Goal: Transaction & Acquisition: Purchase product/service

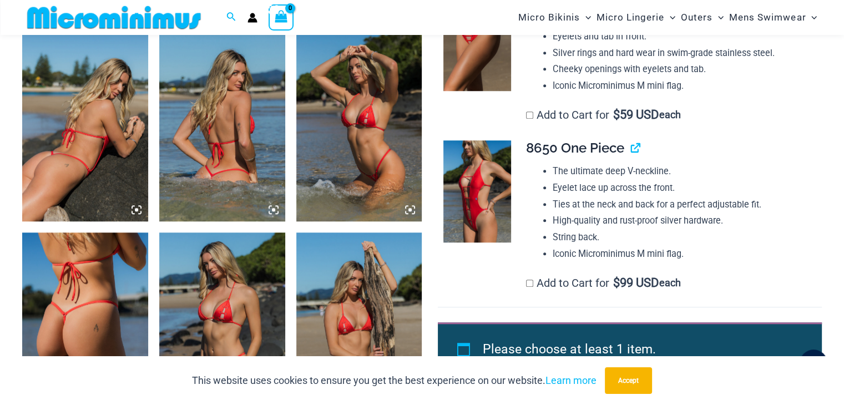
scroll to position [877, 0]
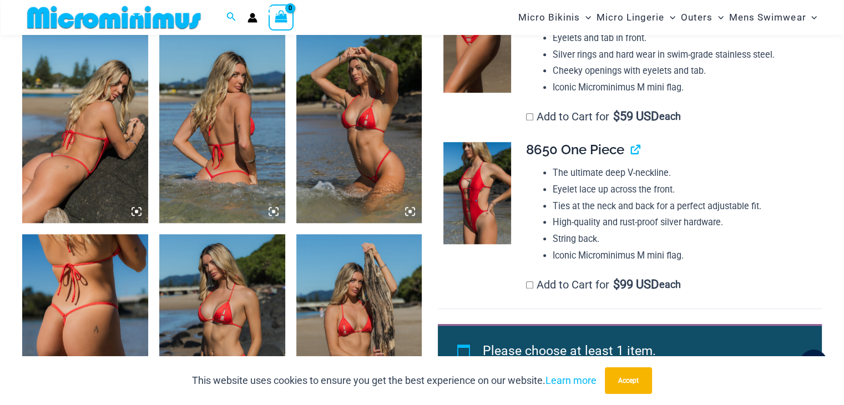
type input "**********"
click at [471, 174] on img at bounding box center [477, 192] width 68 height 101
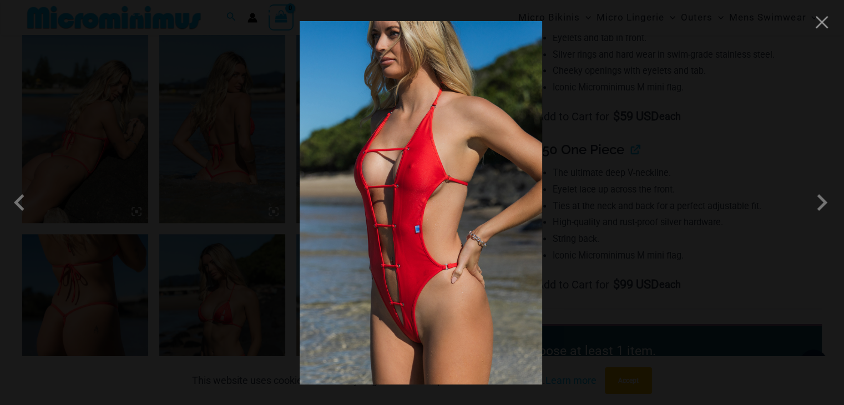
click at [410, 312] on img at bounding box center [420, 202] width 242 height 363
click at [414, 197] on img at bounding box center [420, 202] width 242 height 363
click at [413, 197] on img at bounding box center [420, 202] width 242 height 363
drag, startPoint x: 817, startPoint y: 30, endPoint x: 268, endPoint y: 176, distance: 568.6
click at [817, 30] on button "Close" at bounding box center [821, 22] width 17 height 17
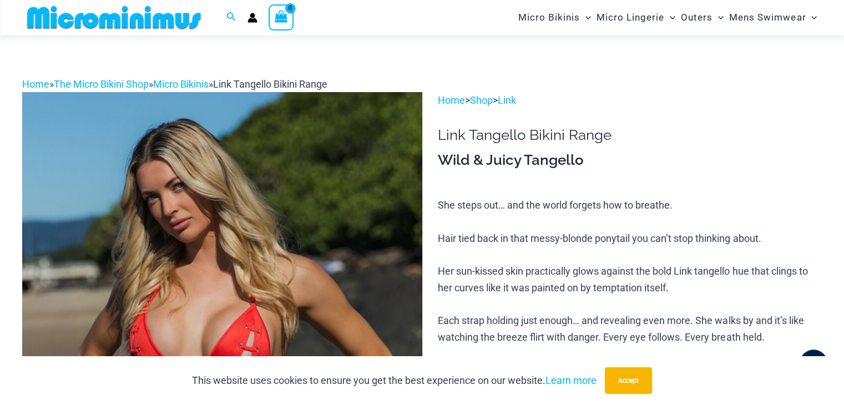
scroll to position [0, 0]
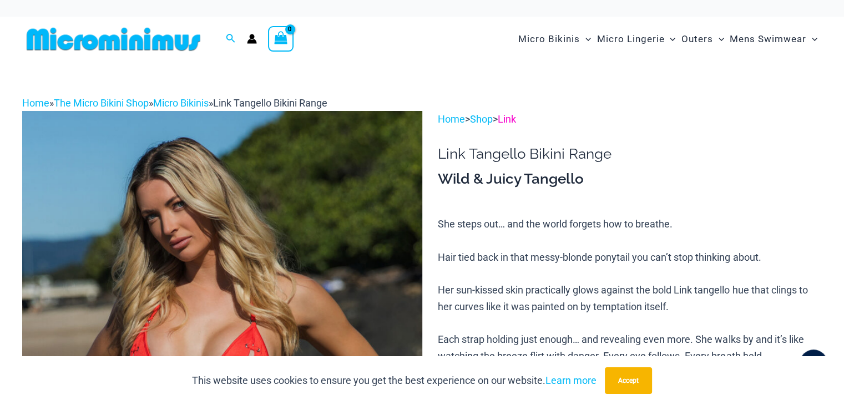
click at [516, 121] on link "Link" at bounding box center [506, 119] width 18 height 12
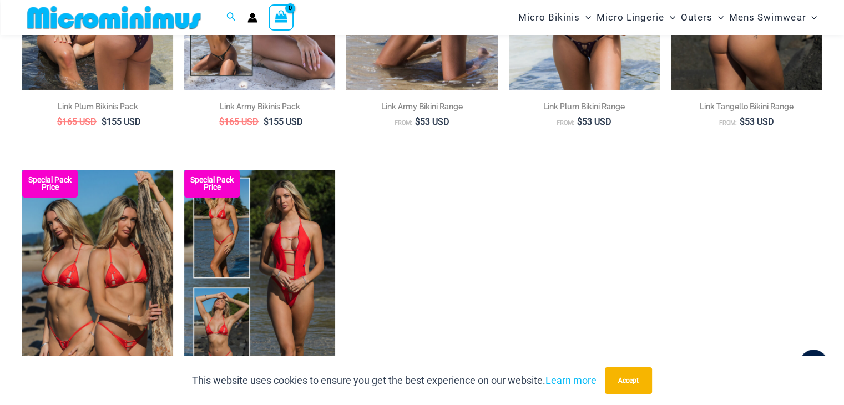
scroll to position [333, 0]
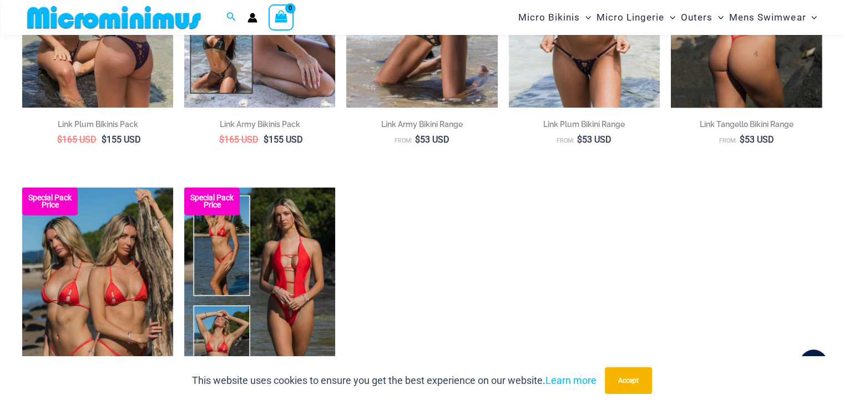
type input "**********"
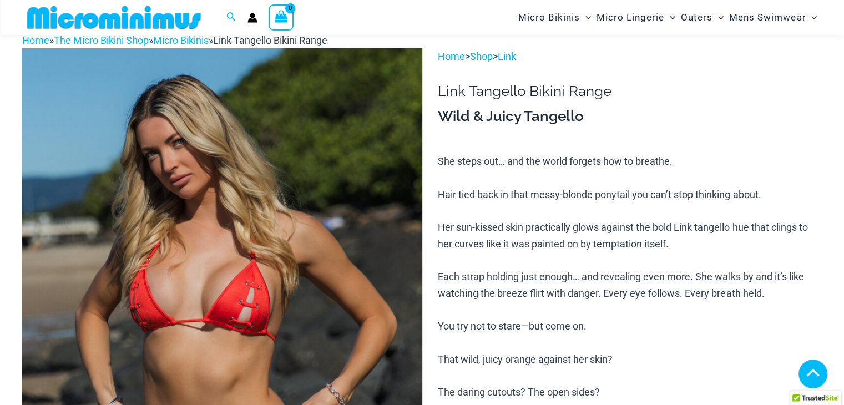
scroll to position [433, 0]
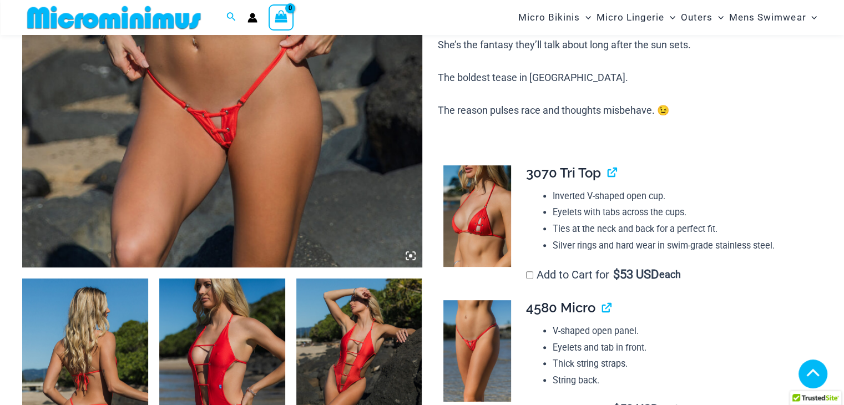
type input "**********"
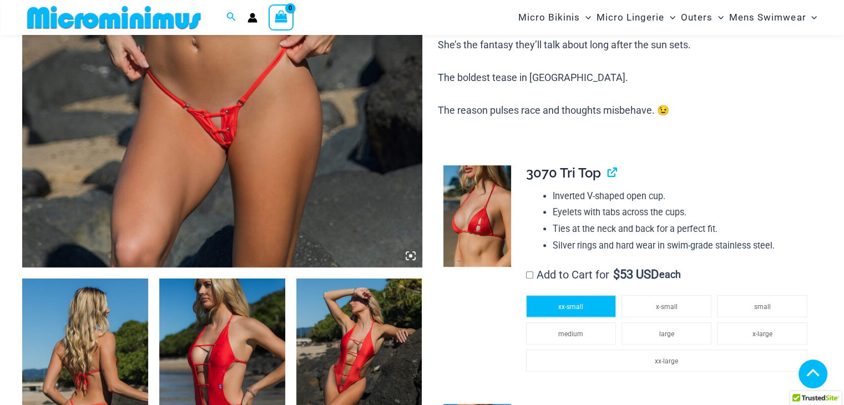
scroll to position [544, 0]
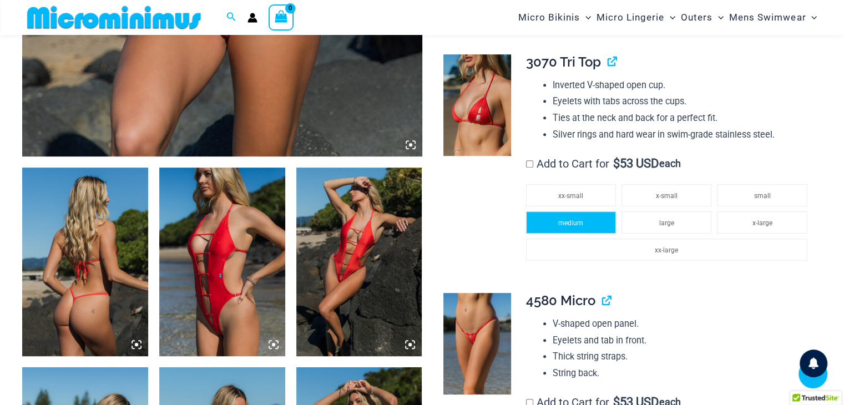
drag, startPoint x: 570, startPoint y: 194, endPoint x: 559, endPoint y: 214, distance: 22.8
click at [570, 194] on span "xx-small" at bounding box center [570, 196] width 25 height 8
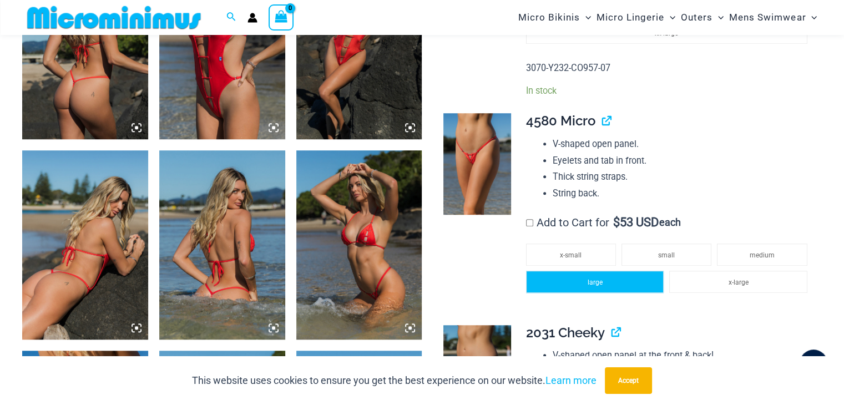
scroll to position [766, 0]
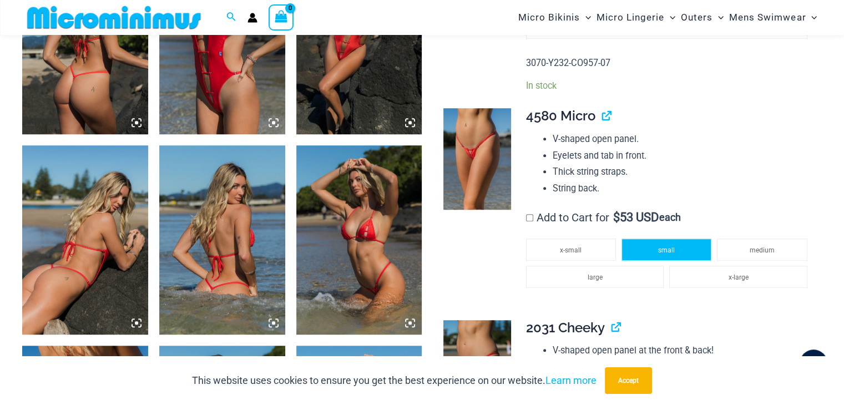
click at [661, 251] on span "small" at bounding box center [666, 250] width 17 height 8
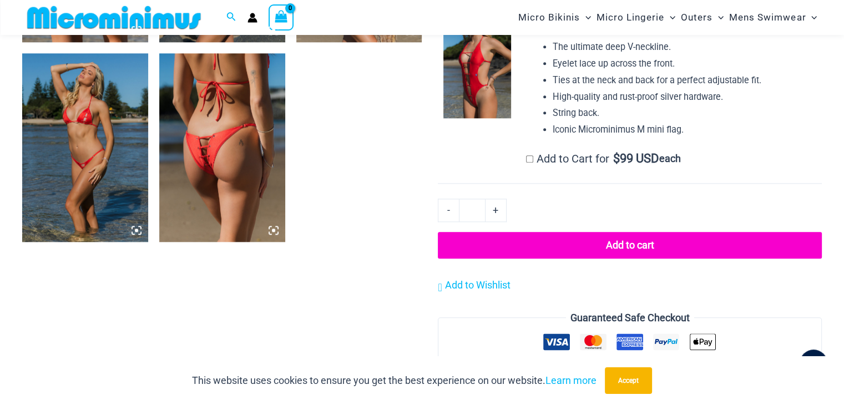
scroll to position [1265, 0]
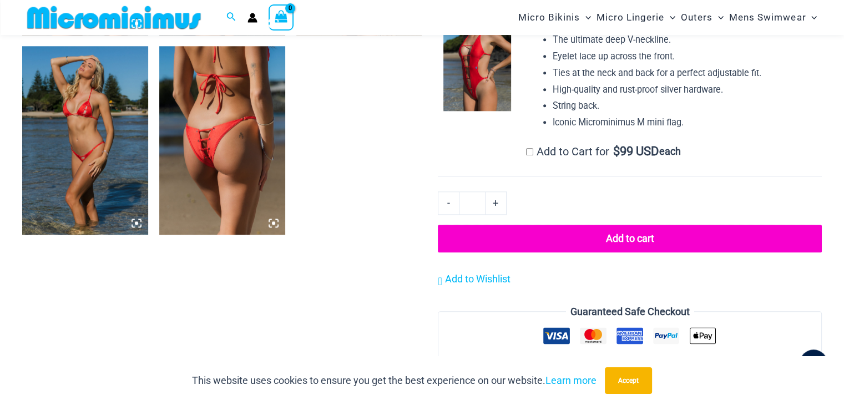
click at [615, 238] on button "Add to cart" at bounding box center [630, 239] width 384 height 28
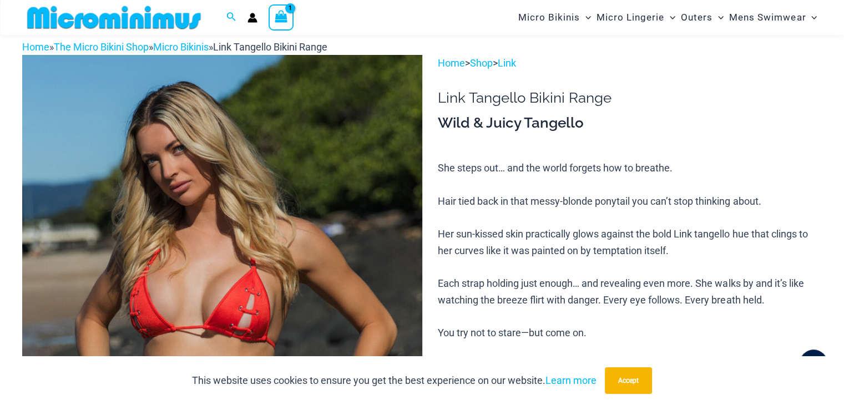
scroll to position [45, 0]
click at [277, 8] on div "View Shopping Cart, 1 items" at bounding box center [281, 17] width 26 height 26
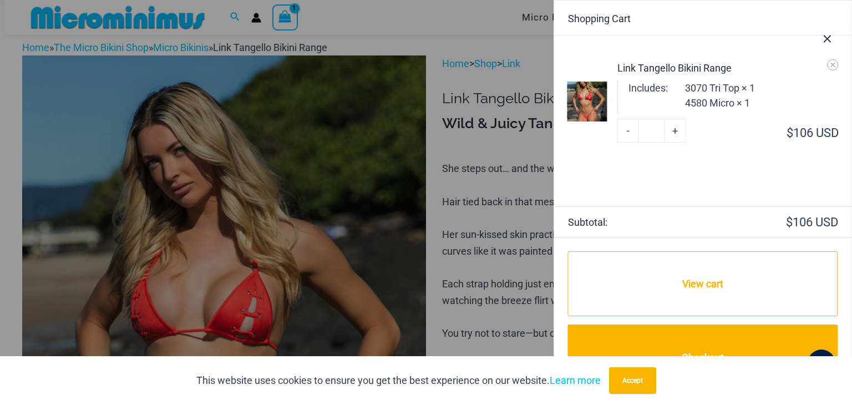
click at [826, 36] on icon "Close Cart Drawer" at bounding box center [827, 39] width 12 height 12
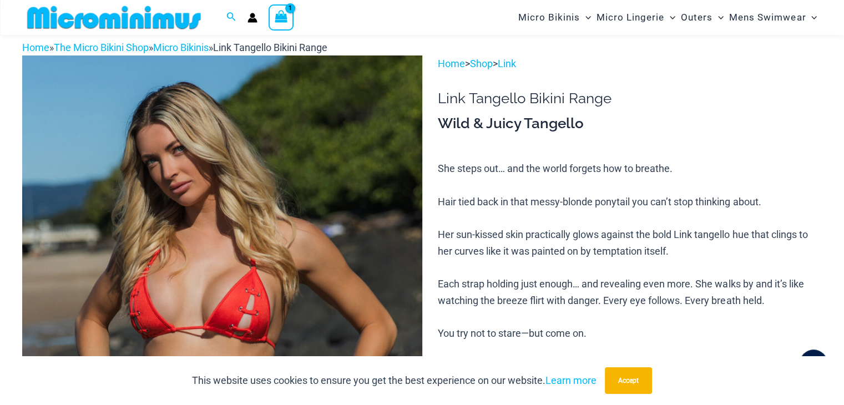
click at [276, 18] on icon "View Shopping Cart, 1 items" at bounding box center [281, 16] width 13 height 13
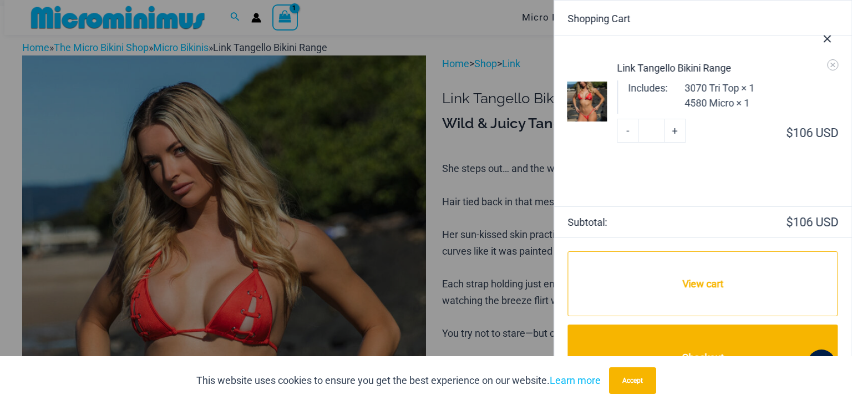
click at [831, 62] on button "Close Cart Drawer" at bounding box center [827, 37] width 49 height 55
